Goal: Task Accomplishment & Management: Use online tool/utility

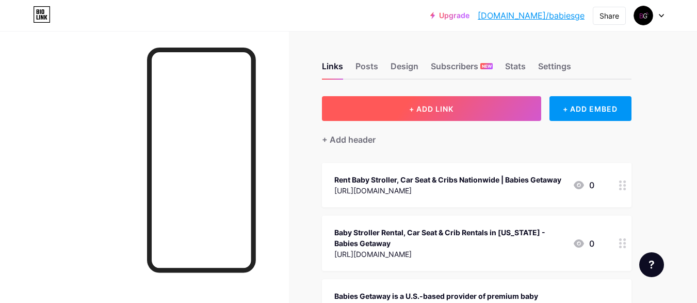
click at [454, 106] on span "+ ADD LINK" at bounding box center [431, 108] width 44 height 9
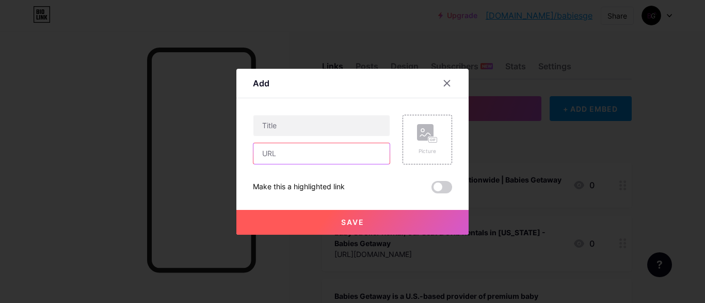
click at [285, 148] on input "text" at bounding box center [321, 153] width 136 height 21
paste input "[URL][DOMAIN_NAME][US_STATE]"
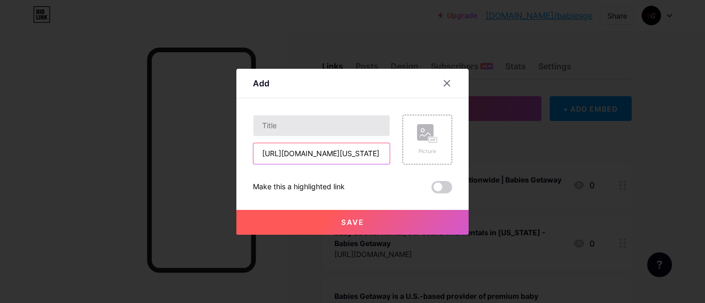
scroll to position [0, 312]
type input "[URL][DOMAIN_NAME][US_STATE]"
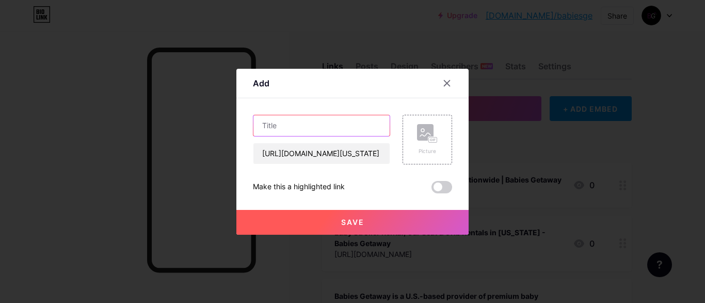
scroll to position [0, 0]
click at [299, 117] on input "text" at bounding box center [321, 125] width 136 height 21
paste input "Car Seat Rentals Manhattan & Crib Rentals [US_STATE] — Babies Getaway"
type input "Car Seat Rentals Manhattan & Crib Rentals [US_STATE] — Babies Getaway"
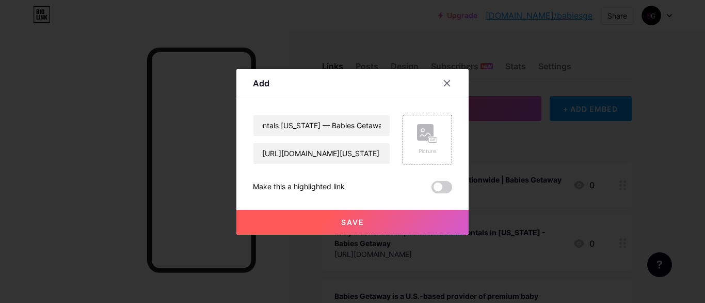
click at [388, 221] on button "Save" at bounding box center [352, 222] width 232 height 25
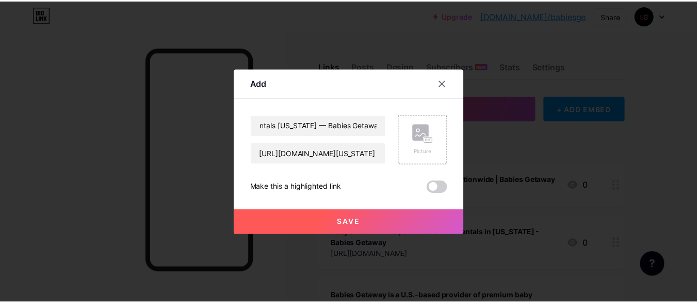
scroll to position [0, 0]
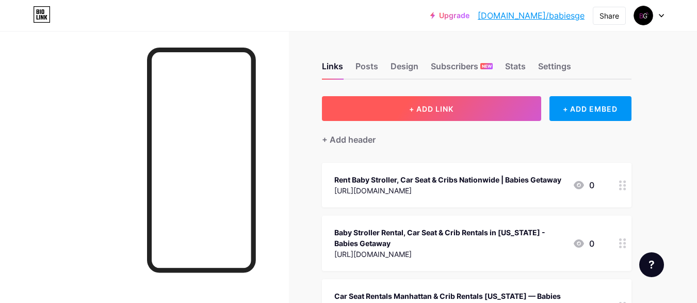
click at [438, 105] on span "+ ADD LINK" at bounding box center [431, 108] width 44 height 9
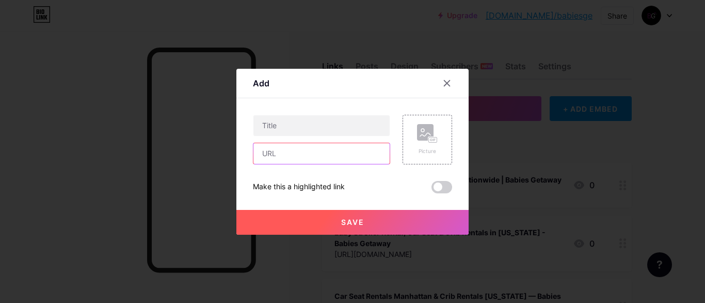
click at [281, 148] on input "text" at bounding box center [321, 153] width 136 height 21
paste input "[URL][DOMAIN_NAME][US_STATE]"
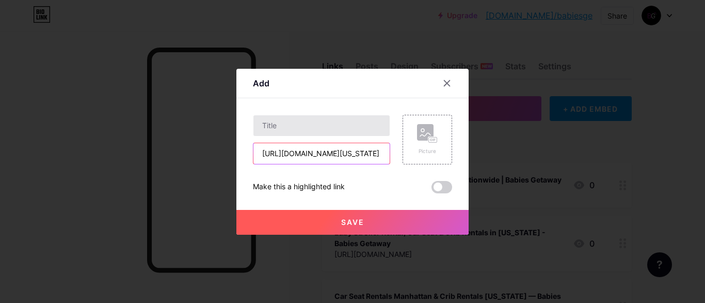
scroll to position [0, 203]
type input "[URL][DOMAIN_NAME][US_STATE]"
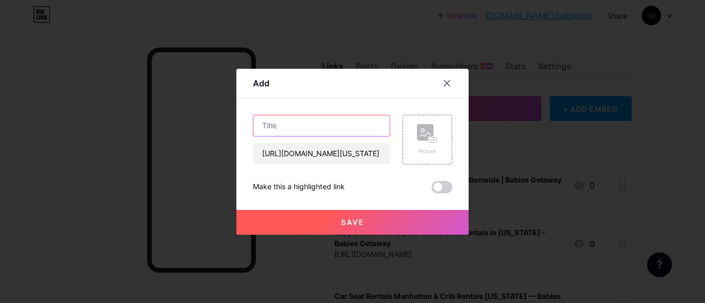
click at [294, 127] on input "text" at bounding box center [321, 125] width 136 height 21
paste input "Rent Baby Gear [US_STATE] – Make Family Travel Easy with Babies Getaway"
type input "Rent Baby Gear [US_STATE] – Make Family Travel Easy with Babies Getaway"
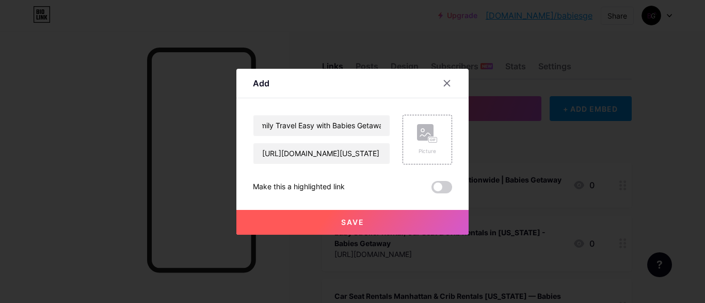
click at [361, 221] on button "Save" at bounding box center [352, 222] width 232 height 25
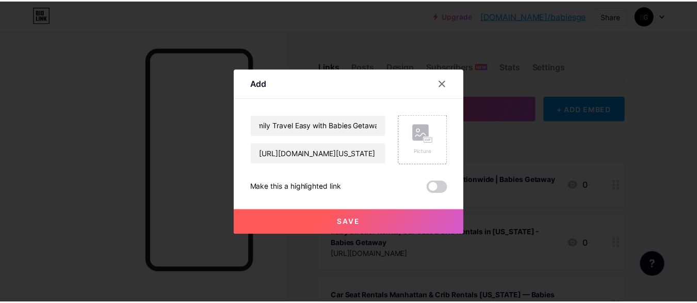
scroll to position [0, 0]
